Goal: Task Accomplishment & Management: Manage account settings

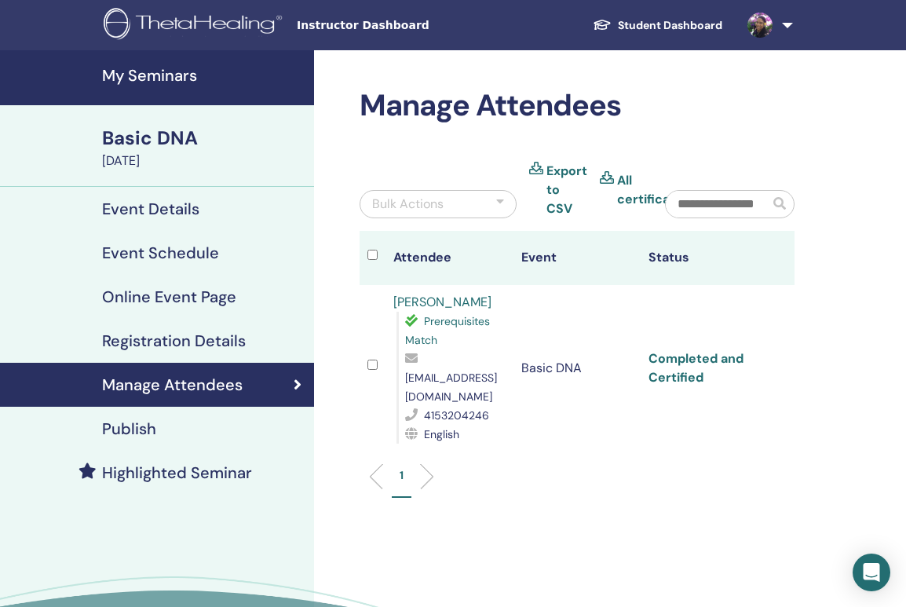
click at [706, 350] on link "Completed and Certified" at bounding box center [696, 367] width 95 height 35
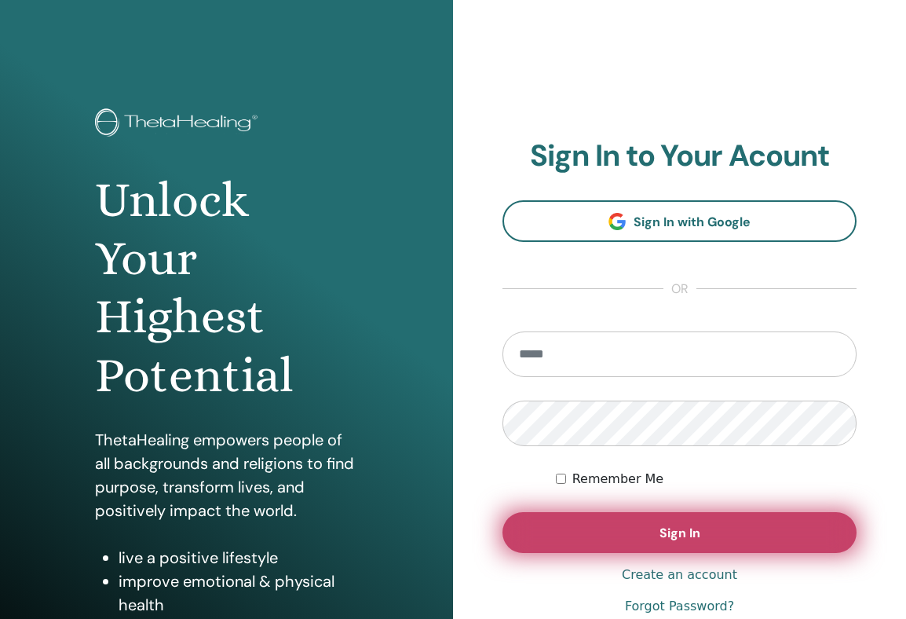
type input "**********"
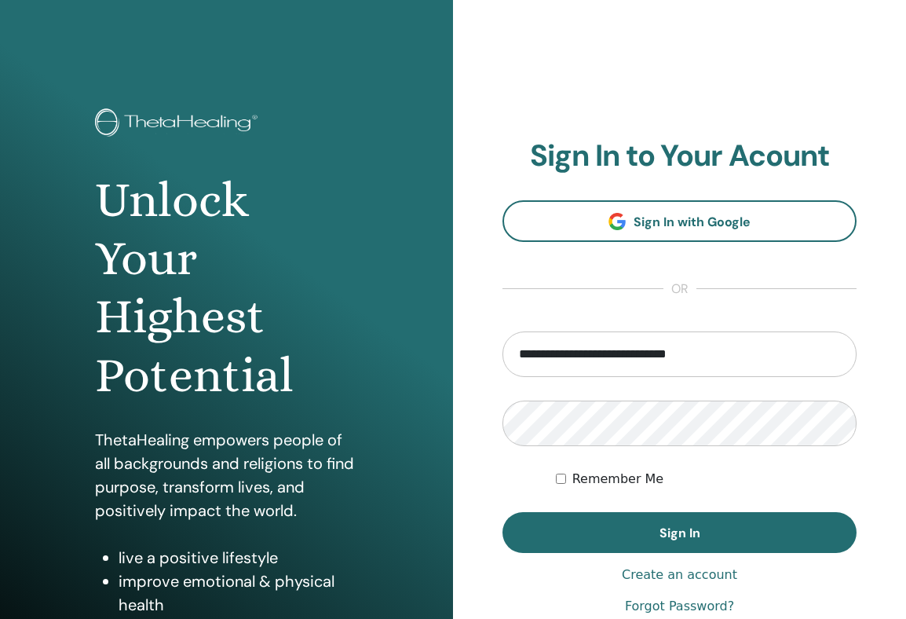
drag, startPoint x: 564, startPoint y: 525, endPoint x: 589, endPoint y: 466, distance: 64.0
click at [564, 523] on button "Sign In" at bounding box center [680, 532] width 354 height 41
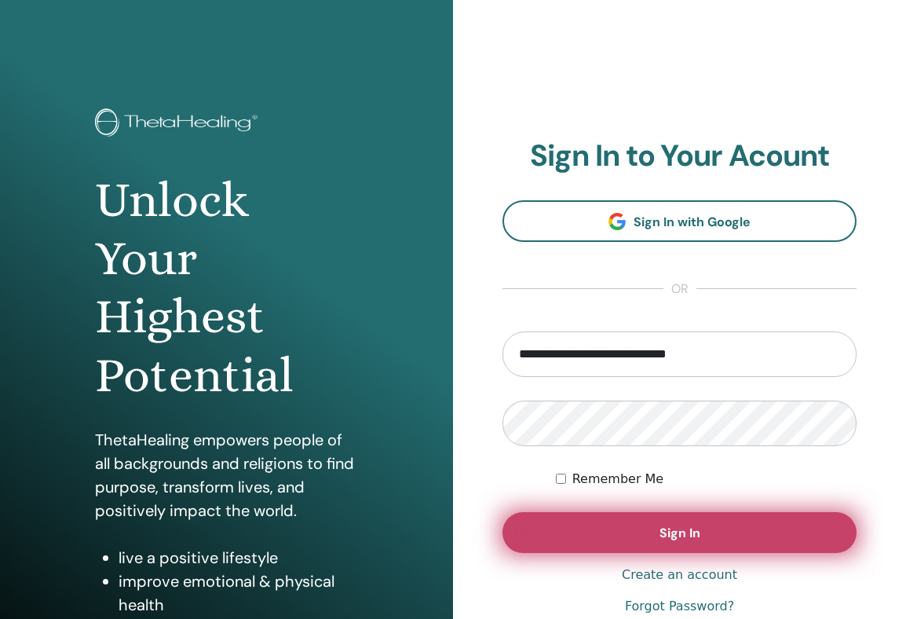
click at [601, 536] on button "Sign In" at bounding box center [680, 532] width 354 height 41
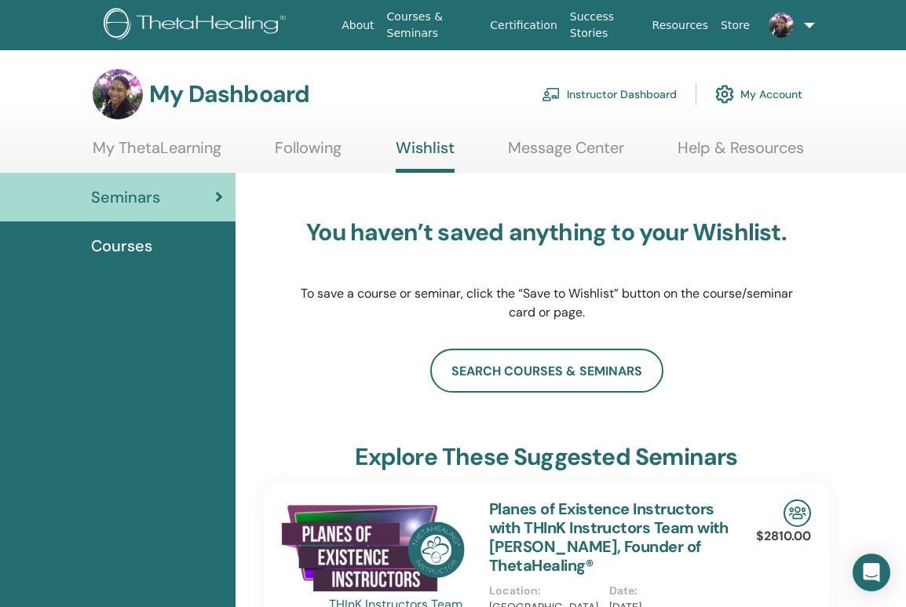
click at [638, 96] on link "Instructor Dashboard" at bounding box center [609, 94] width 135 height 35
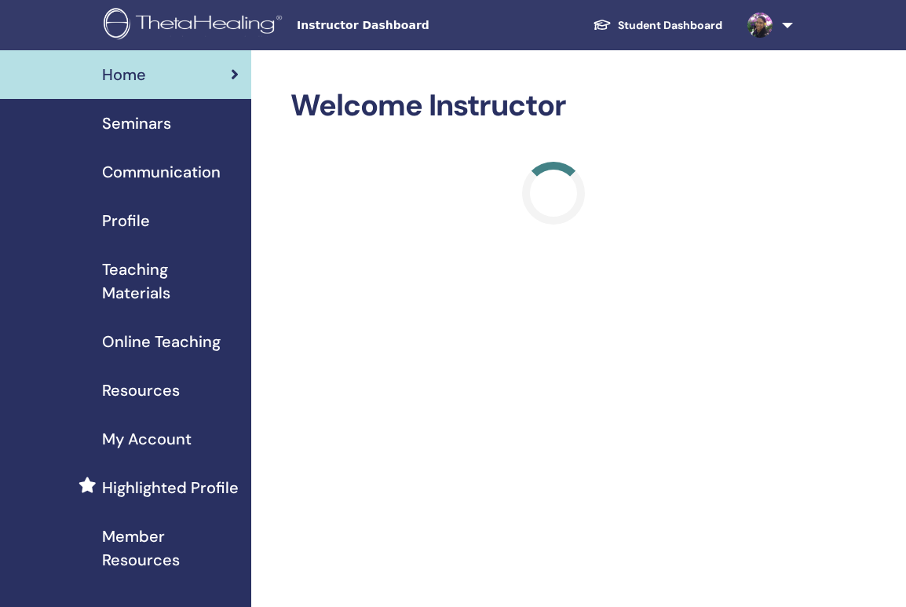
click at [163, 126] on span "Seminars" at bounding box center [136, 123] width 69 height 24
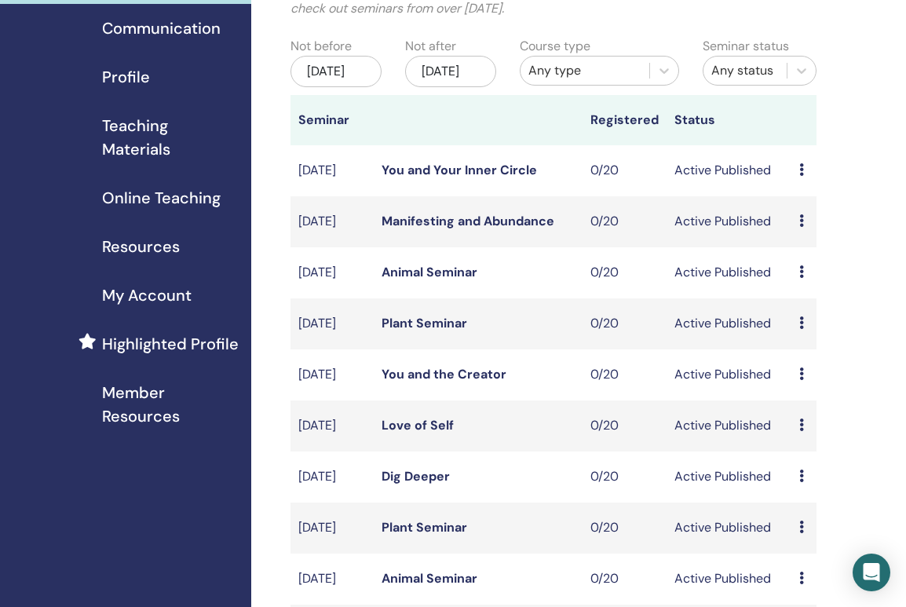
scroll to position [325, 0]
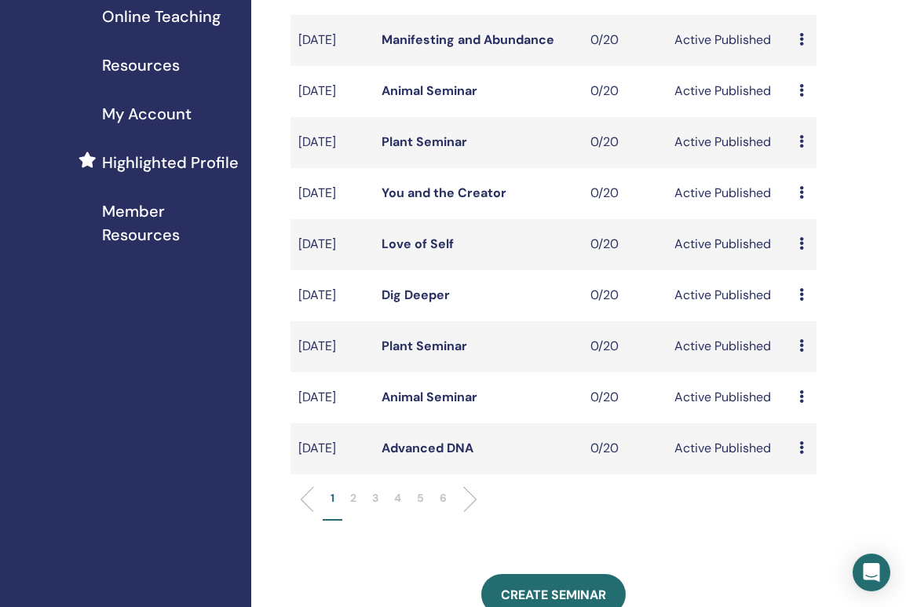
click at [378, 506] on p "3" at bounding box center [375, 498] width 6 height 16
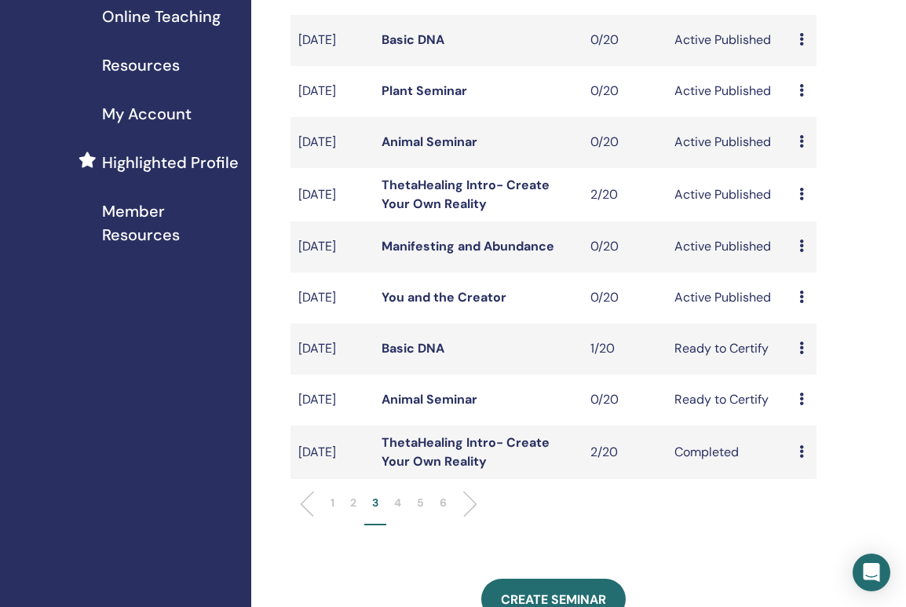
click at [801, 354] on icon at bounding box center [801, 348] width 5 height 13
click at [810, 439] on link "Attendees" at bounding box center [816, 439] width 60 height 16
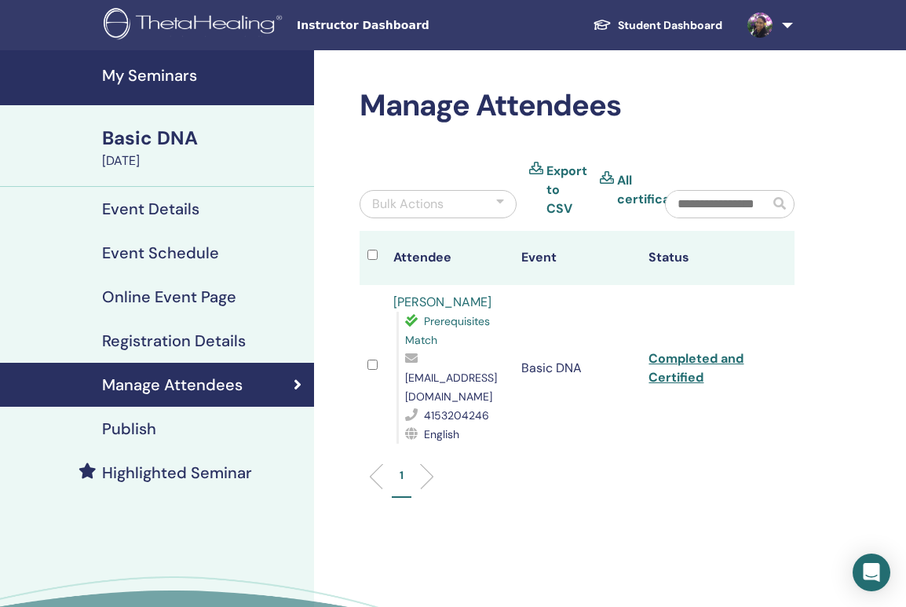
click at [416, 304] on link "Heidi Engel" at bounding box center [442, 302] width 98 height 16
click at [787, 24] on link at bounding box center [767, 25] width 64 height 50
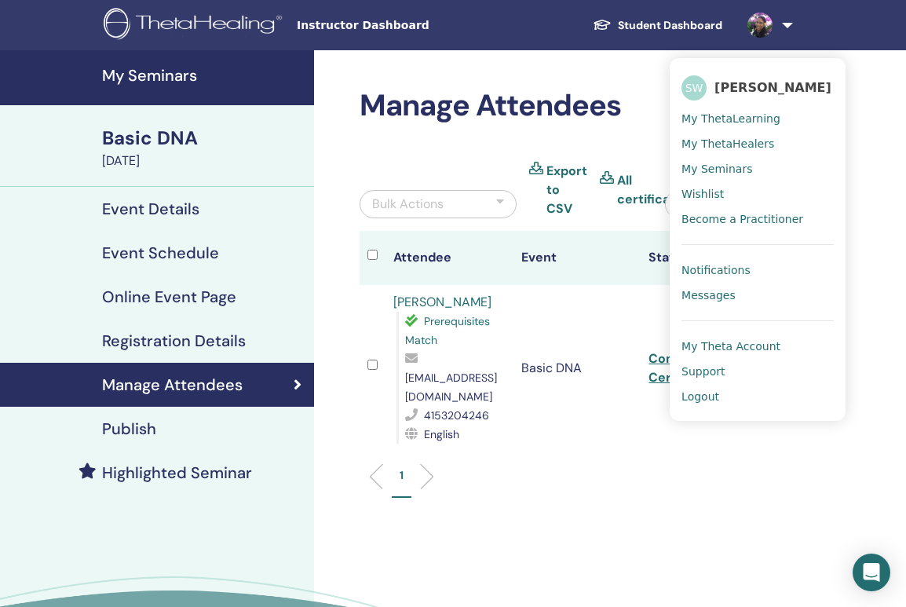
click at [739, 345] on span "My Theta Account" at bounding box center [731, 346] width 99 height 14
